Goal: Task Accomplishment & Management: Manage account settings

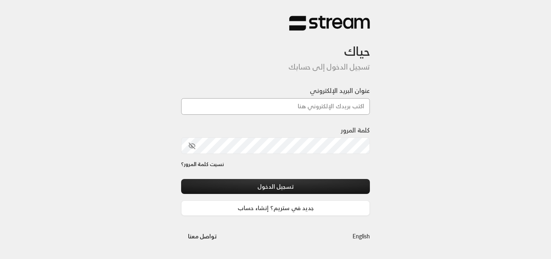
click at [332, 113] on input "عنوان البريد الإلكتروني" at bounding box center [275, 106] width 189 height 17
click at [345, 106] on input "عنوان البريد الإلكتروني" at bounding box center [275, 106] width 189 height 17
click at [451, 71] on div "حياك تسجيل الدخول إلى حسابك عنوان البريد الإلكتروني كلمة المرور نسيت كلمة المرو…" at bounding box center [275, 129] width 551 height 259
type input "appleberry.center@gmail.com"
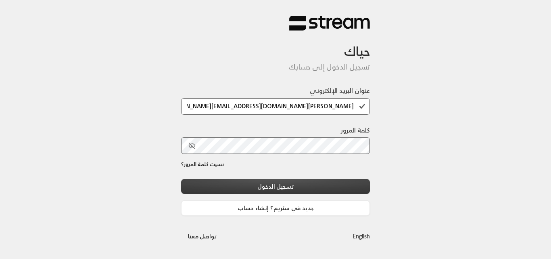
click at [287, 182] on button "تسجيل الدخول" at bounding box center [275, 186] width 189 height 15
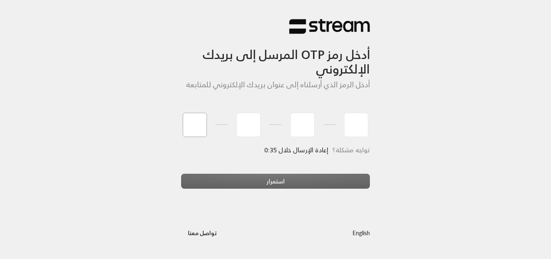
click at [194, 127] on input "tel" at bounding box center [195, 125] width 24 height 24
type input "3"
type input "1"
type input "9"
type input "6"
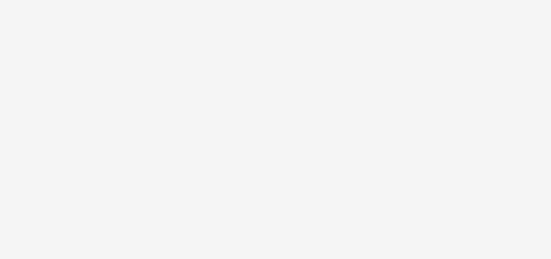
click at [202, 176] on div "أدخل رمز OTP المرسل إلى بريدك الإلكتروني أدخل الرمز الذي أرسلناه إلى عنوان بريد…" at bounding box center [275, 129] width 551 height 259
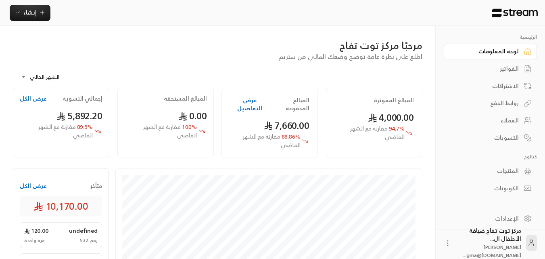
click at [502, 68] on div "الفواتير" at bounding box center [486, 69] width 65 height 8
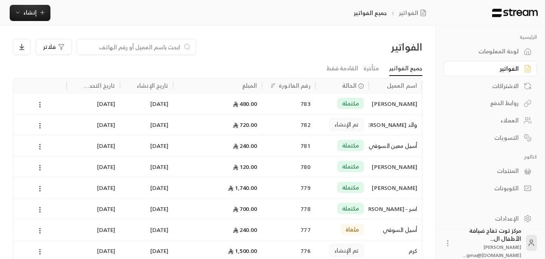
click at [145, 47] on input at bounding box center [131, 46] width 98 height 9
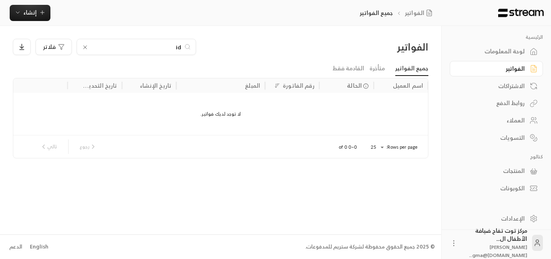
type input "i"
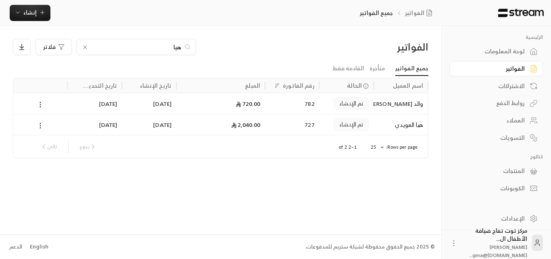
type input "هيا"
click at [386, 105] on div "والد [PERSON_NAME]" at bounding box center [400, 103] width 45 height 21
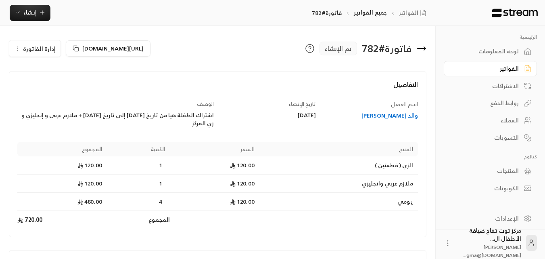
click at [396, 117] on div "والد [PERSON_NAME]" at bounding box center [371, 115] width 94 height 8
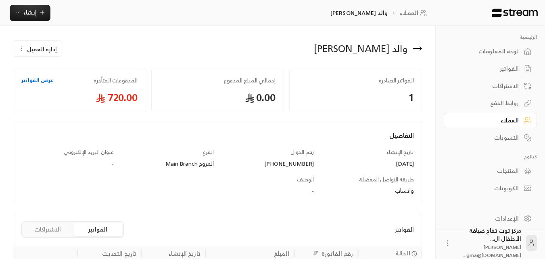
click at [420, 46] on icon at bounding box center [418, 49] width 10 height 10
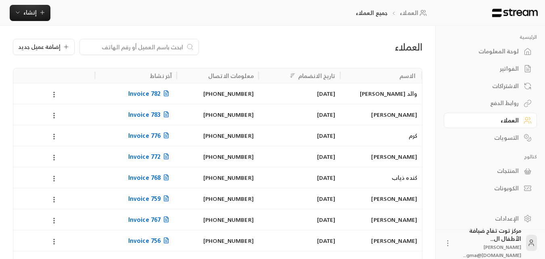
click at [512, 69] on div "الفواتير" at bounding box center [486, 69] width 65 height 8
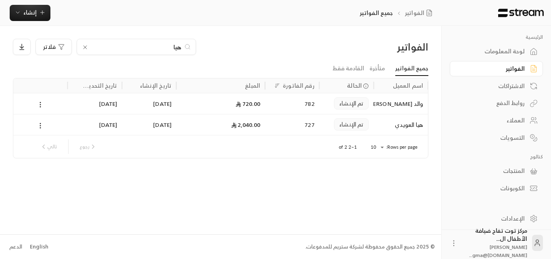
click at [86, 48] on icon at bounding box center [85, 47] width 6 height 6
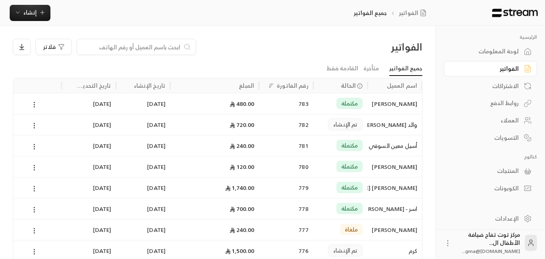
click at [318, 236] on div "ملغاة" at bounding box center [340, 229] width 54 height 21
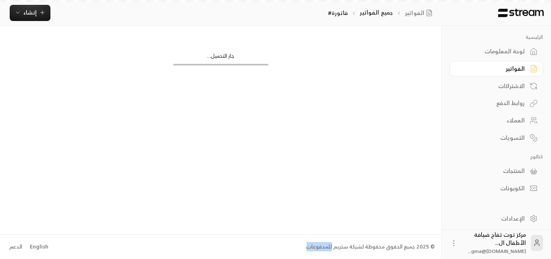
click at [318, 236] on div "© 2025 جميع الحقوق محفوظة لشركة ستريم للمدفوعات. English الدعم" at bounding box center [220, 246] width 428 height 24
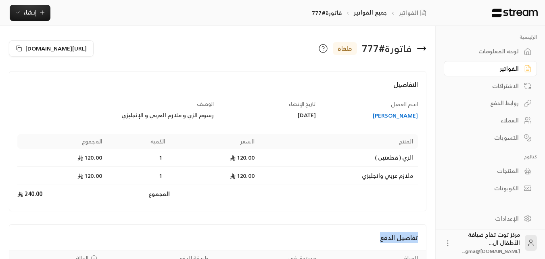
click at [318, 236] on h4 "تفاصيل الدفع" at bounding box center [217, 237] width 401 height 10
click at [297, 190] on td "Products" at bounding box center [294, 194] width 248 height 18
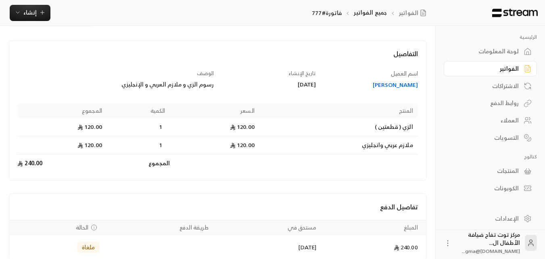
scroll to position [69, 0]
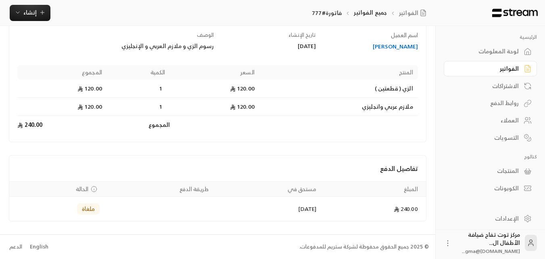
click at [512, 70] on div "الفواتير" at bounding box center [486, 69] width 65 height 8
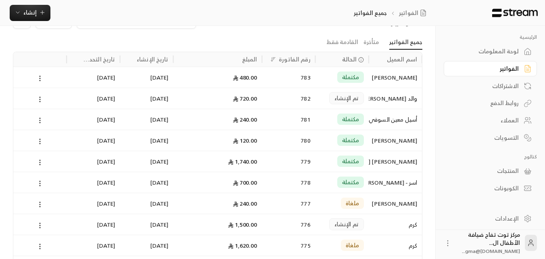
scroll to position [40, 0]
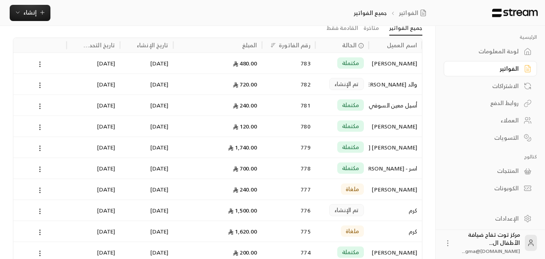
click at [490, 68] on div "الفواتير" at bounding box center [486, 69] width 65 height 8
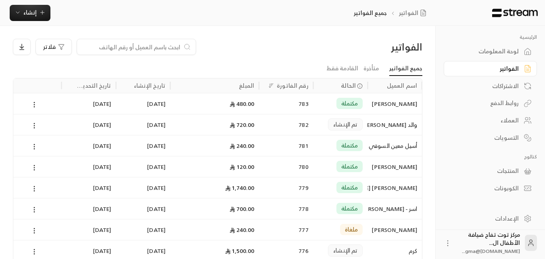
click at [390, 143] on div "أسيل معين السوقي" at bounding box center [394, 145] width 45 height 21
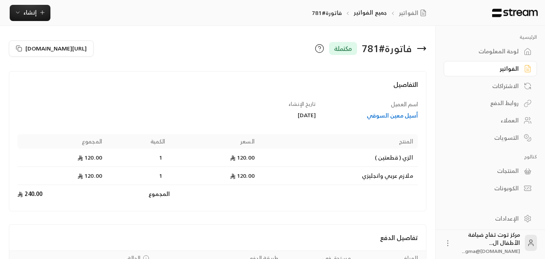
click at [390, 143] on th "المنتج" at bounding box center [338, 141] width 159 height 15
click at [510, 70] on div "الفواتير" at bounding box center [486, 69] width 65 height 8
